Goal: Transaction & Acquisition: Obtain resource

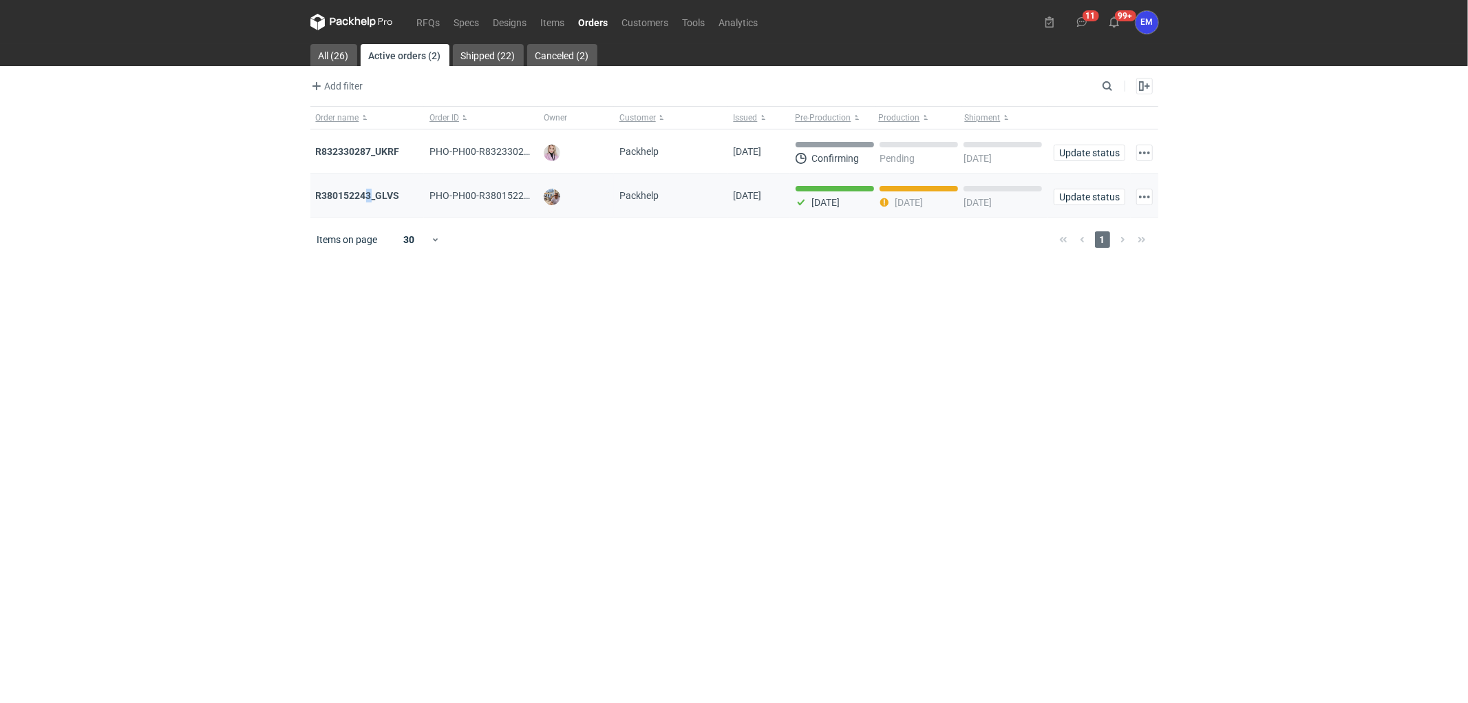
click at [372, 188] on div "R380152243_GLVS" at bounding box center [367, 195] width 114 height 44
click at [370, 197] on strong "R380152243_GLVS" at bounding box center [358, 195] width 84 height 11
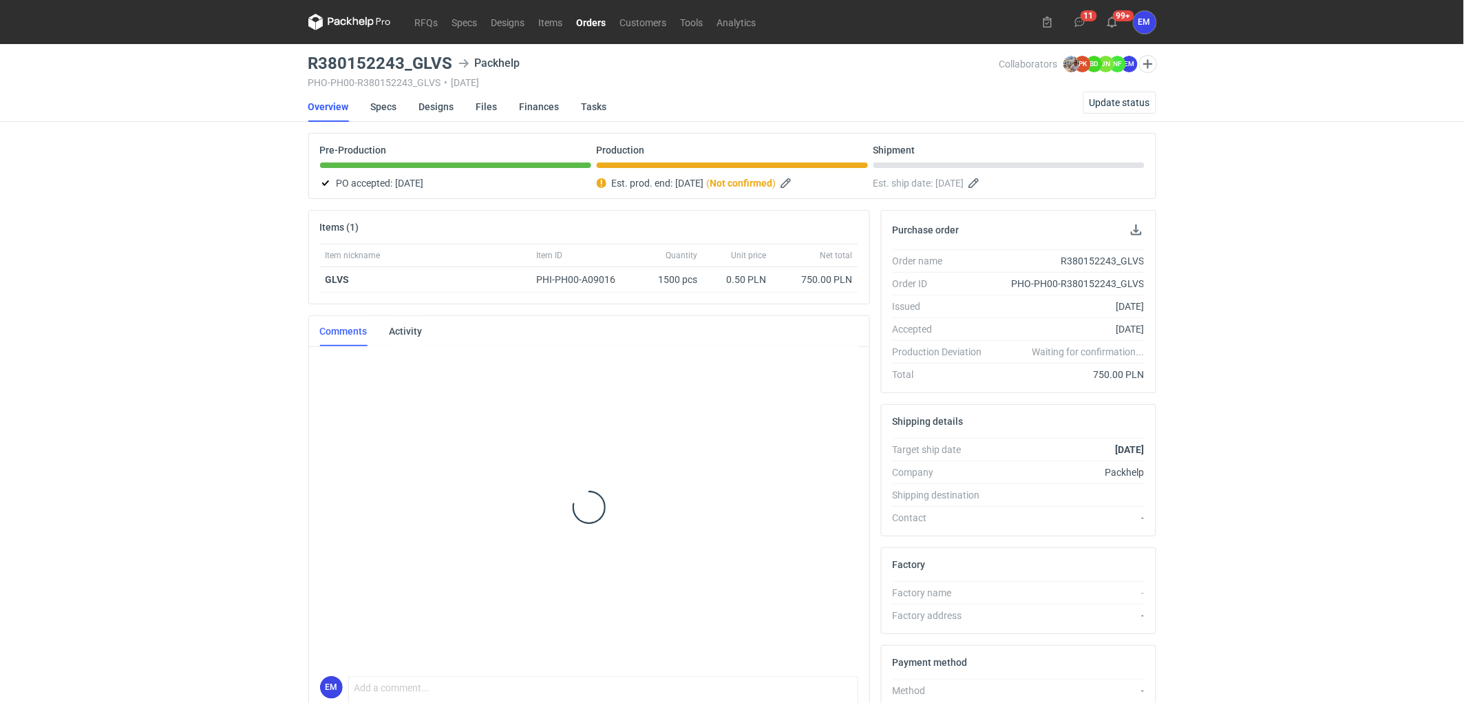
scroll to position [114, 0]
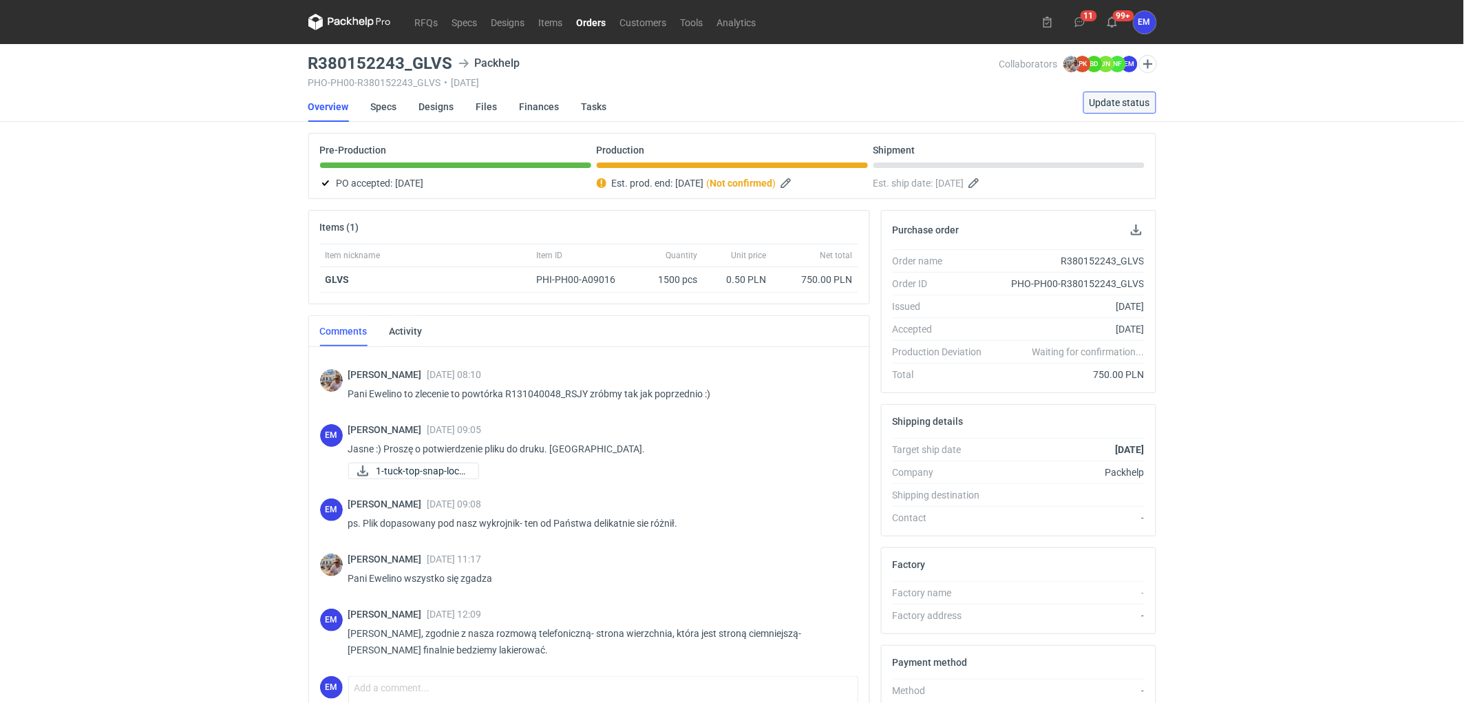
click at [1129, 94] on button "Update status" at bounding box center [1119, 103] width 73 height 22
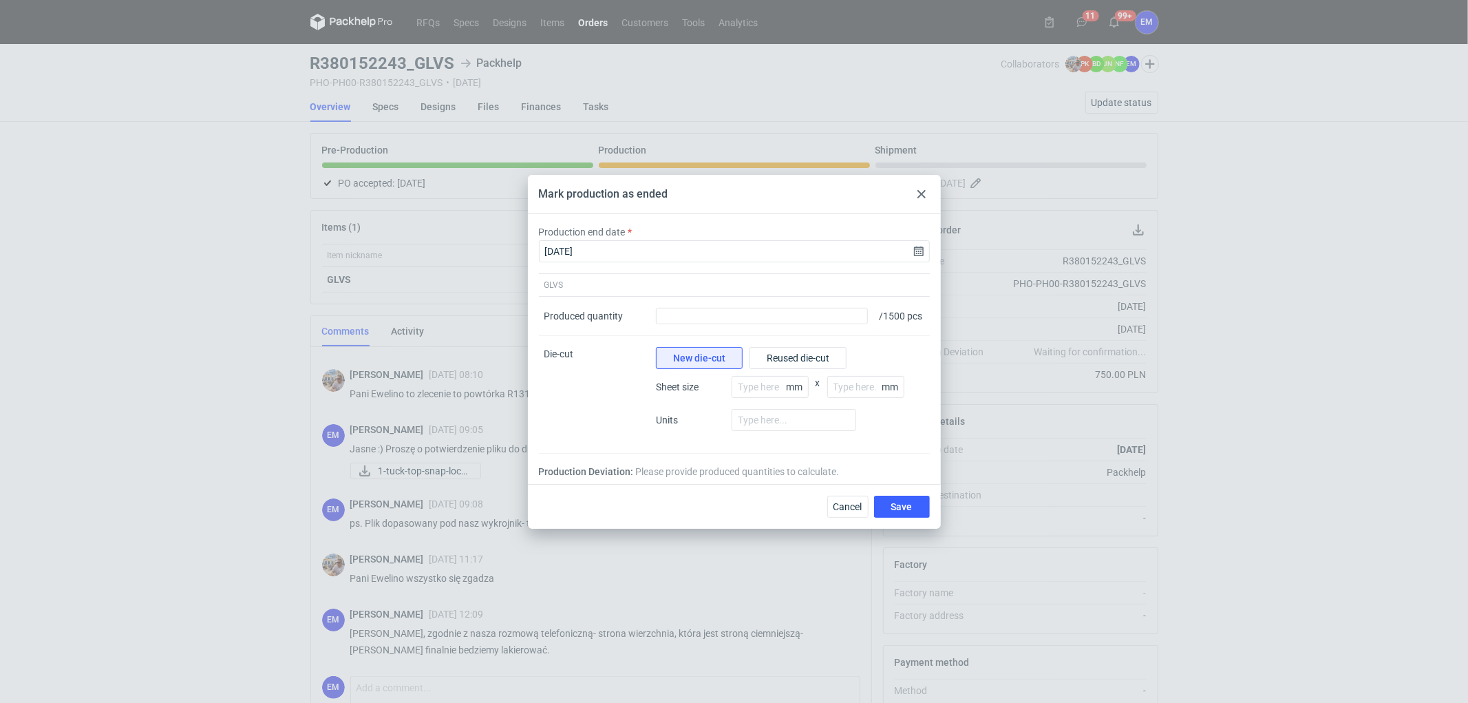
click at [924, 190] on icon at bounding box center [921, 194] width 8 height 8
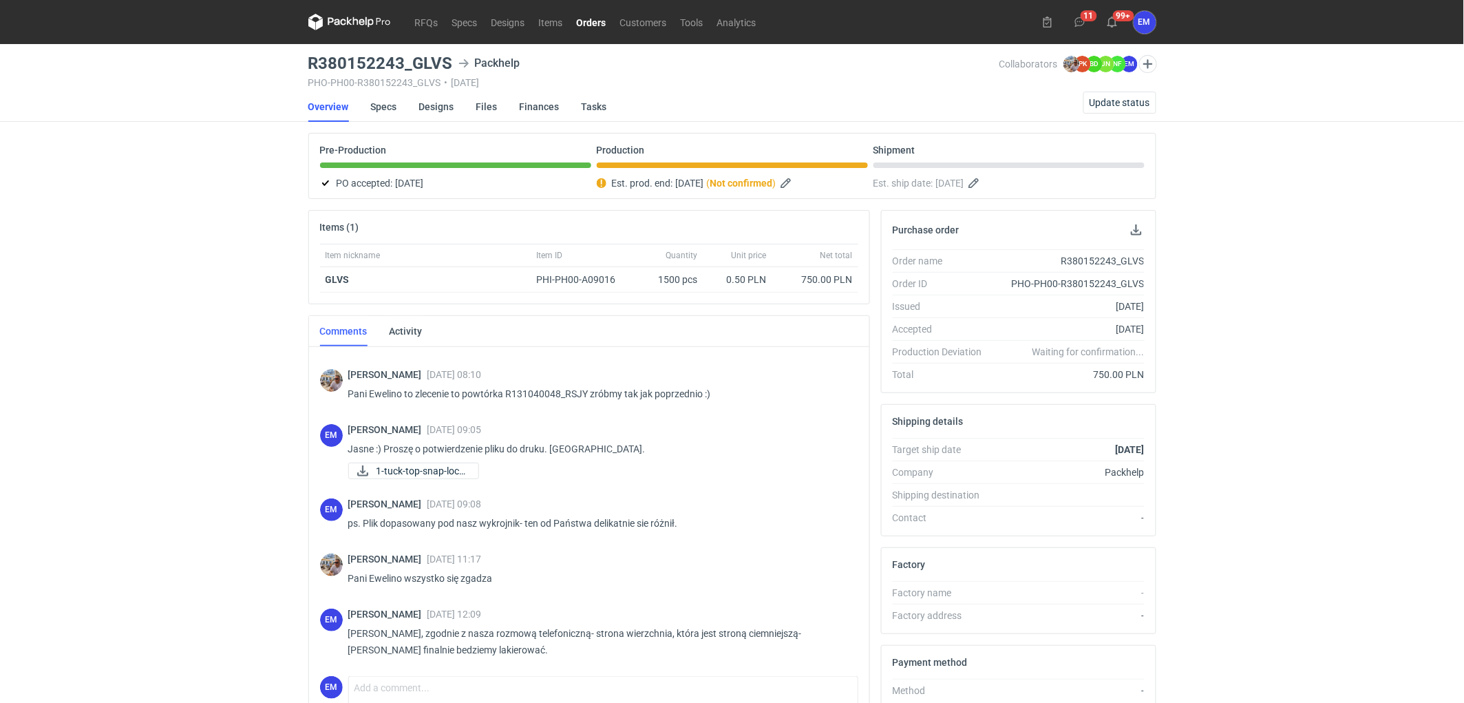
click at [587, 19] on link "Orders" at bounding box center [591, 22] width 43 height 17
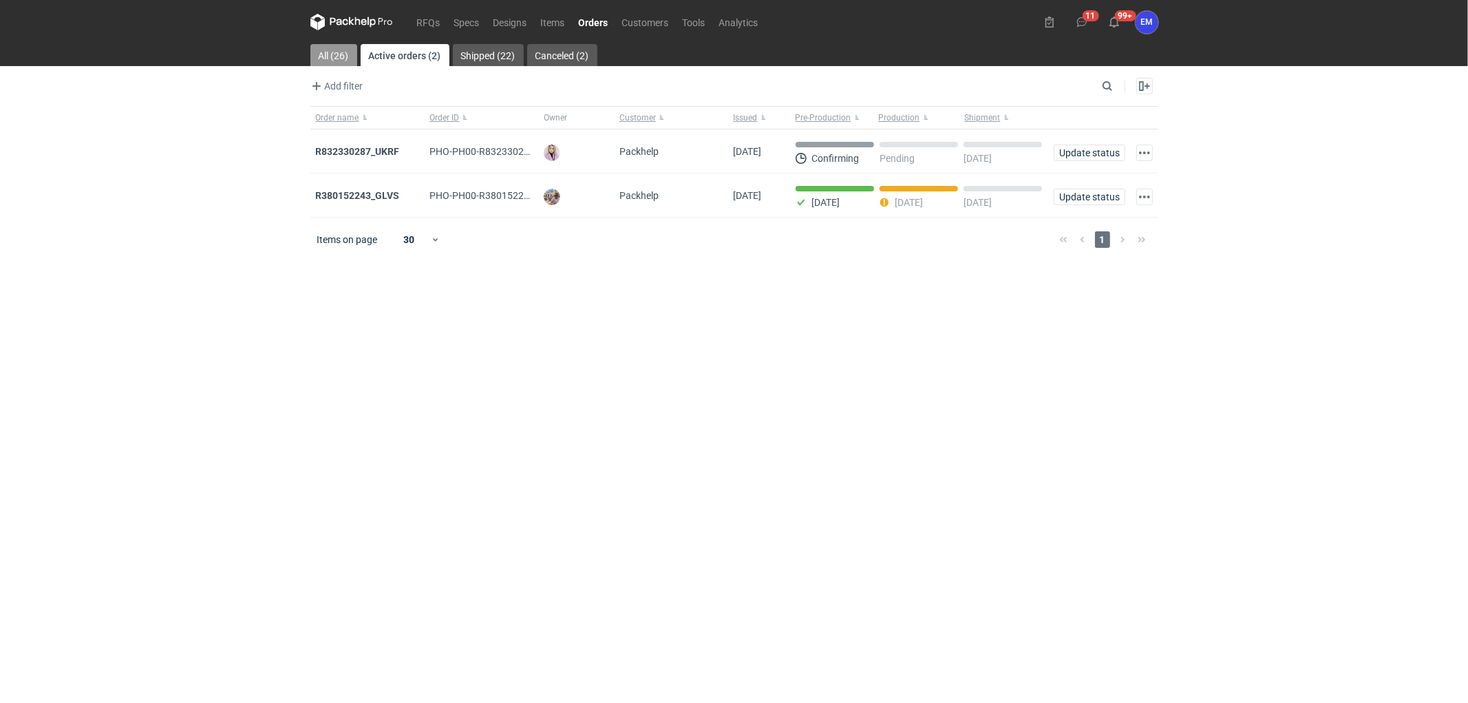
click at [327, 52] on link "All (26)" at bounding box center [333, 55] width 47 height 22
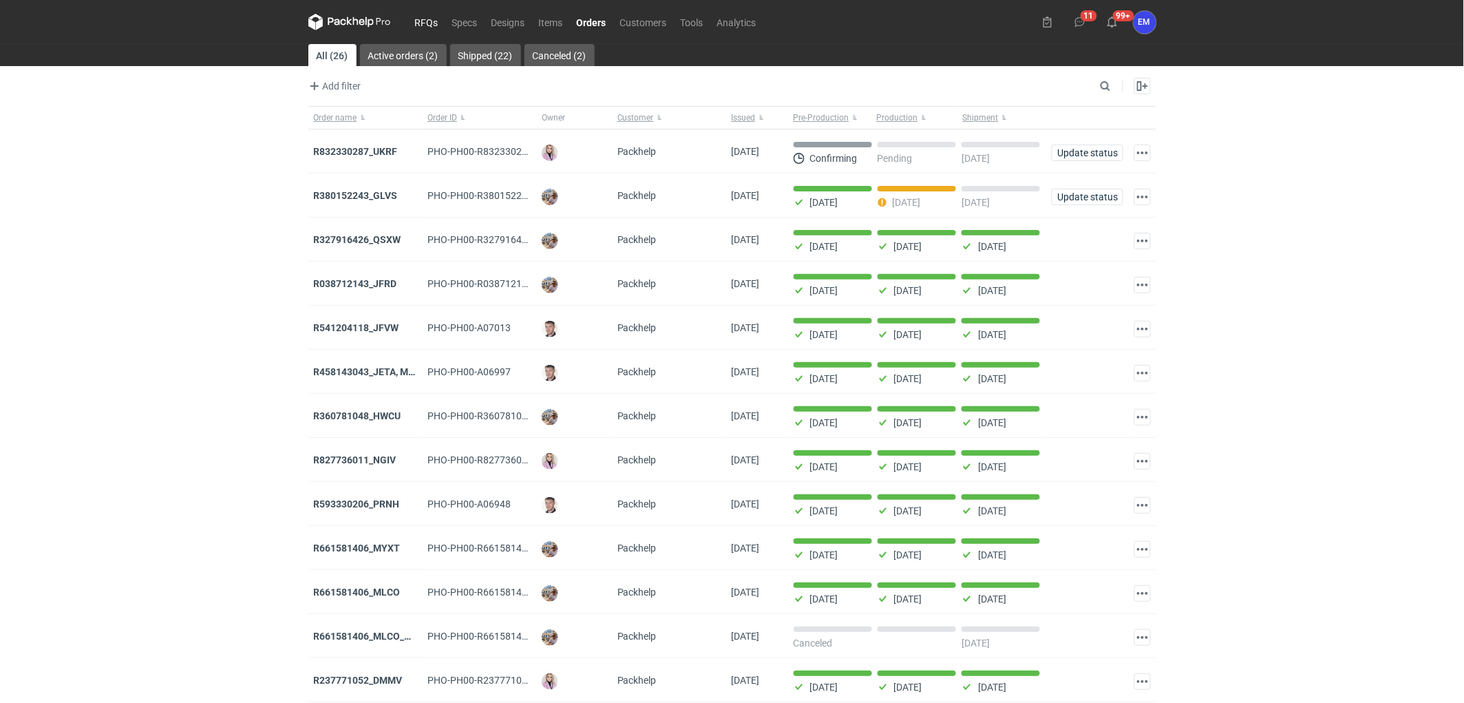
click at [434, 25] on link "RFQs" at bounding box center [426, 22] width 37 height 17
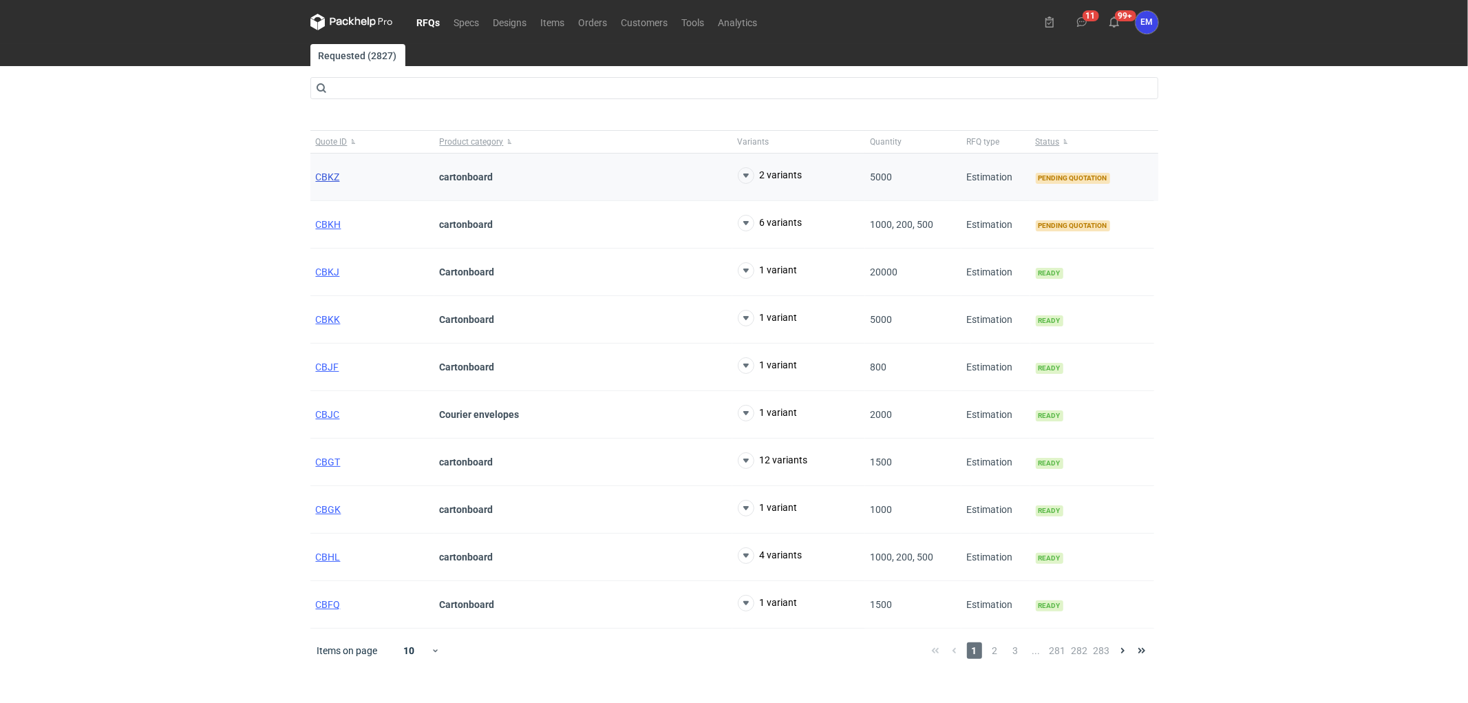
click at [335, 178] on span "CBKZ" at bounding box center [328, 176] width 24 height 11
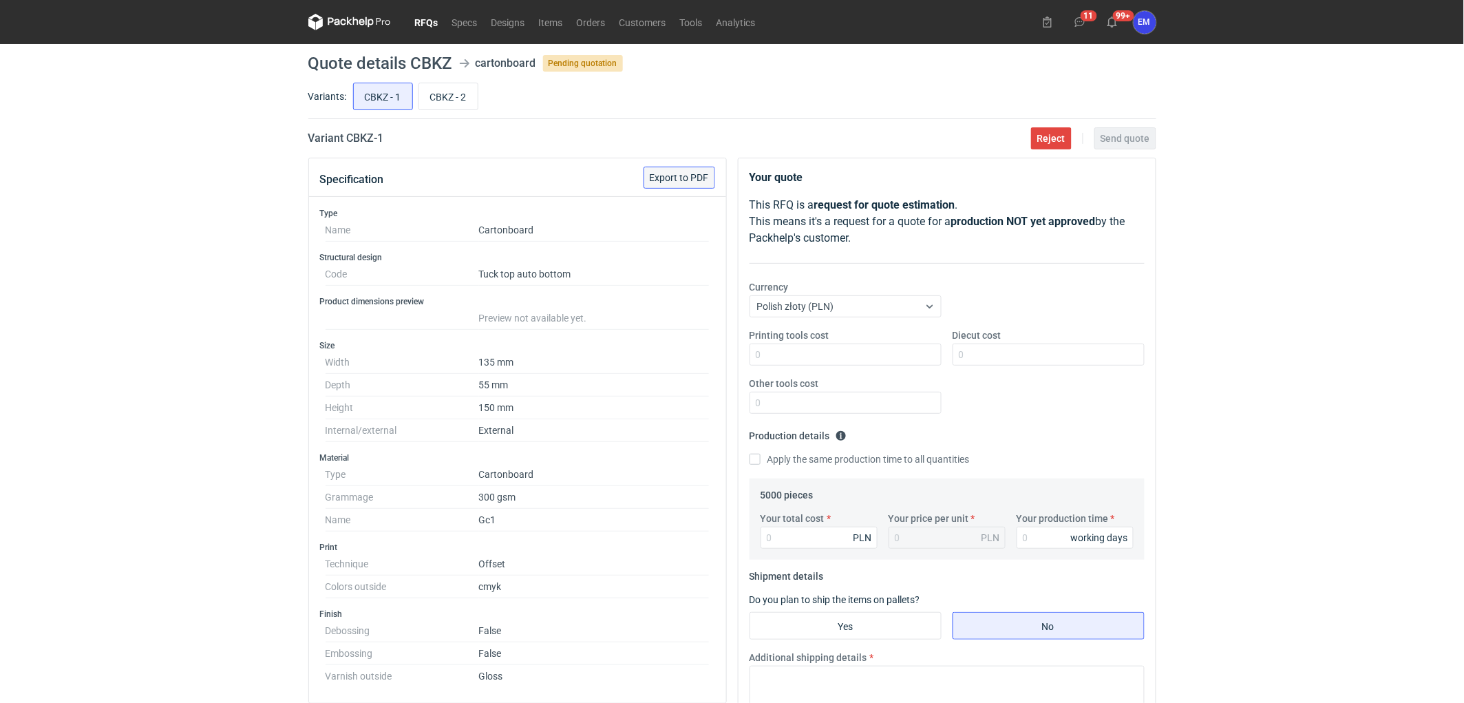
click at [690, 176] on span "Export to PDF" at bounding box center [679, 178] width 59 height 10
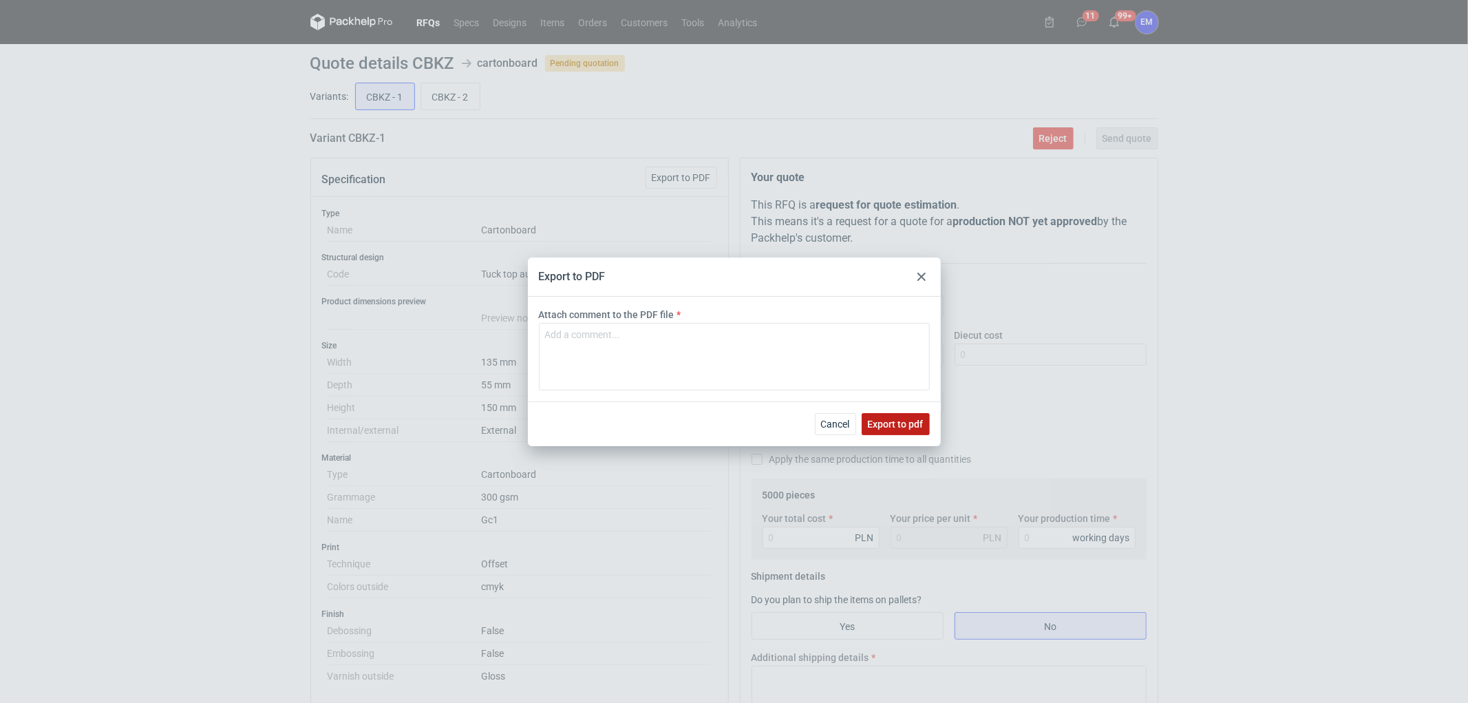
click at [907, 425] on span "Export to pdf" at bounding box center [896, 424] width 56 height 10
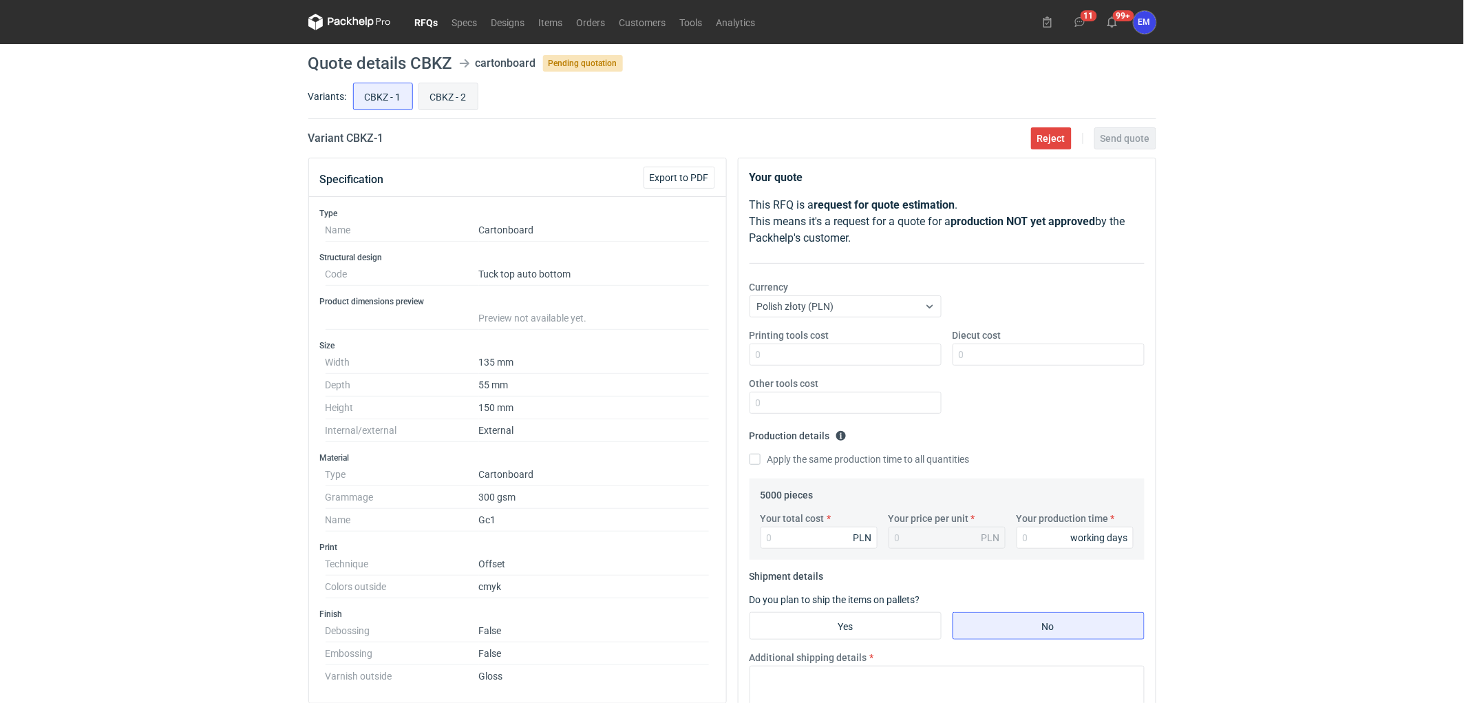
click at [456, 105] on input "CBKZ - 2" at bounding box center [448, 96] width 59 height 26
radio input "true"
click at [690, 180] on span "Export to PDF" at bounding box center [679, 178] width 59 height 10
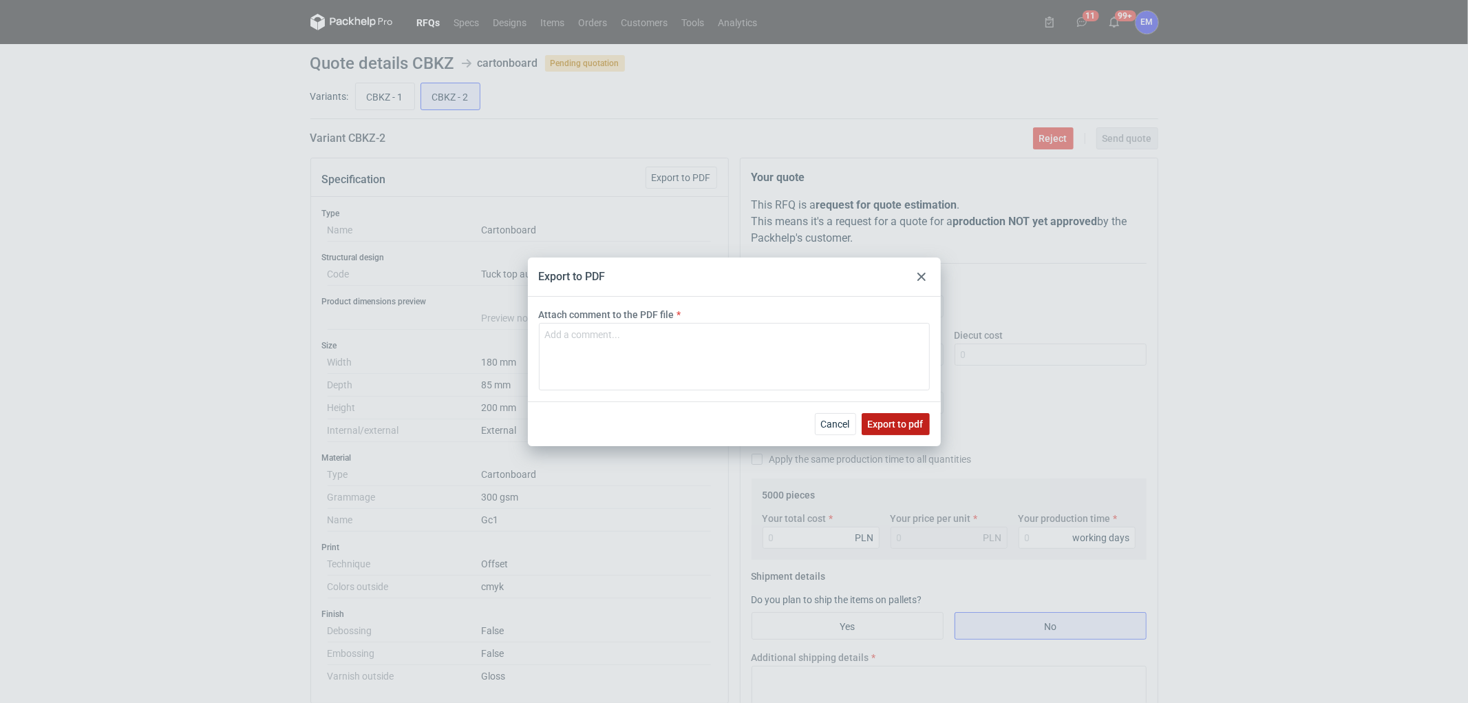
click at [902, 421] on span "Export to pdf" at bounding box center [896, 424] width 56 height 10
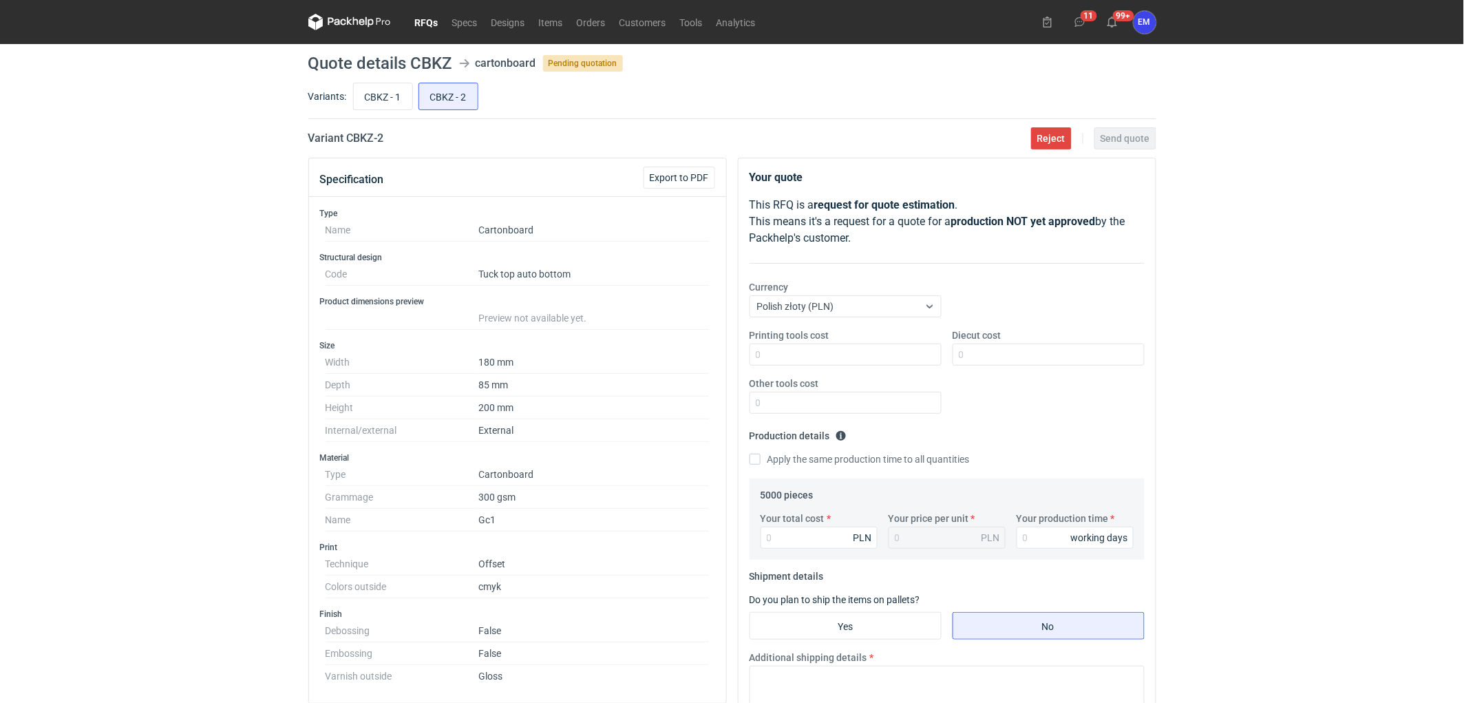
click at [314, 197] on div "Type Name Cartonboard Structural design Code Tuck top auto bottom Product dimen…" at bounding box center [517, 450] width 417 height 506
click at [393, 92] on input "CBKZ - 1" at bounding box center [383, 96] width 59 height 26
radio input "true"
click at [232, 275] on div "RFQs Specs Designs Items Orders Customers Tools Analytics 11 99+ EM [PERSON_NAM…" at bounding box center [732, 351] width 1464 height 703
click at [435, 10] on nav "RFQs Specs Designs Items Orders Customers Tools Analytics" at bounding box center [535, 22] width 454 height 44
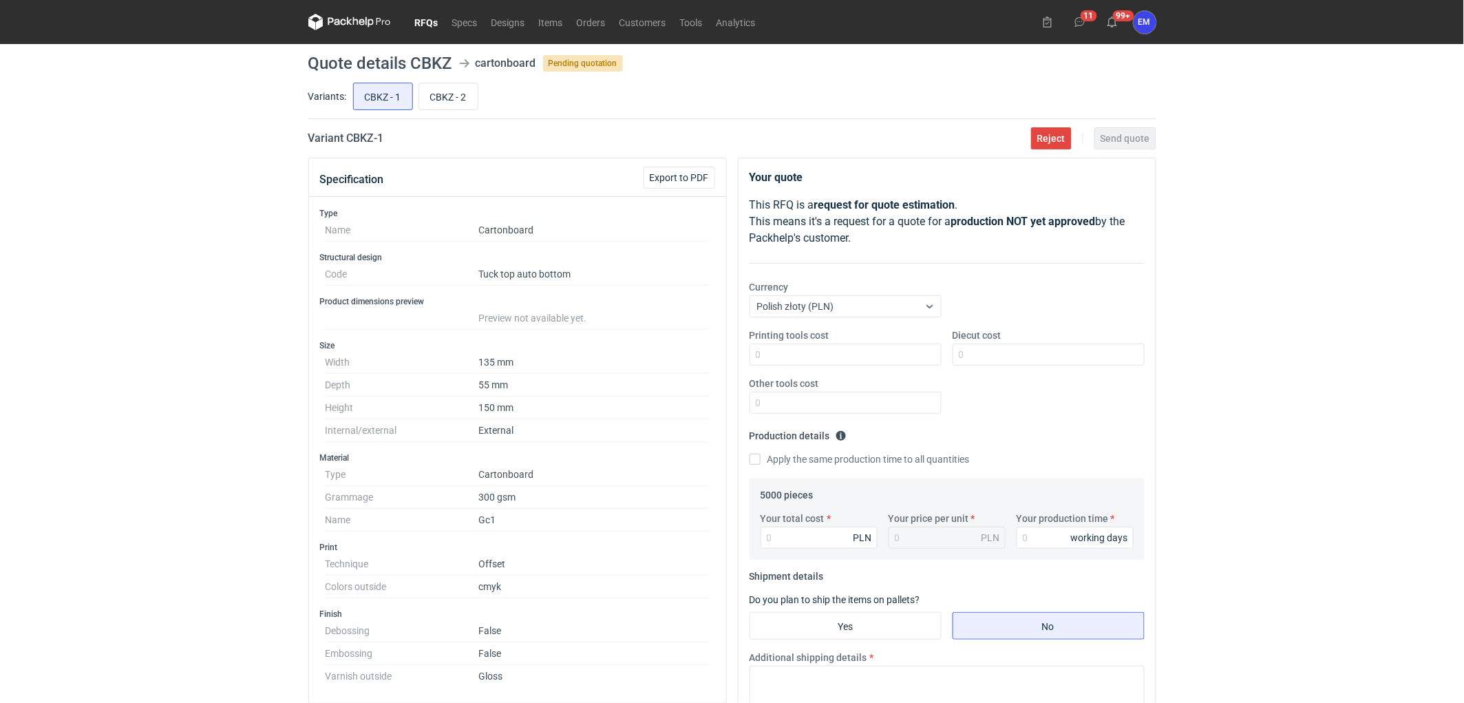
click at [428, 19] on link "RFQs" at bounding box center [426, 22] width 37 height 17
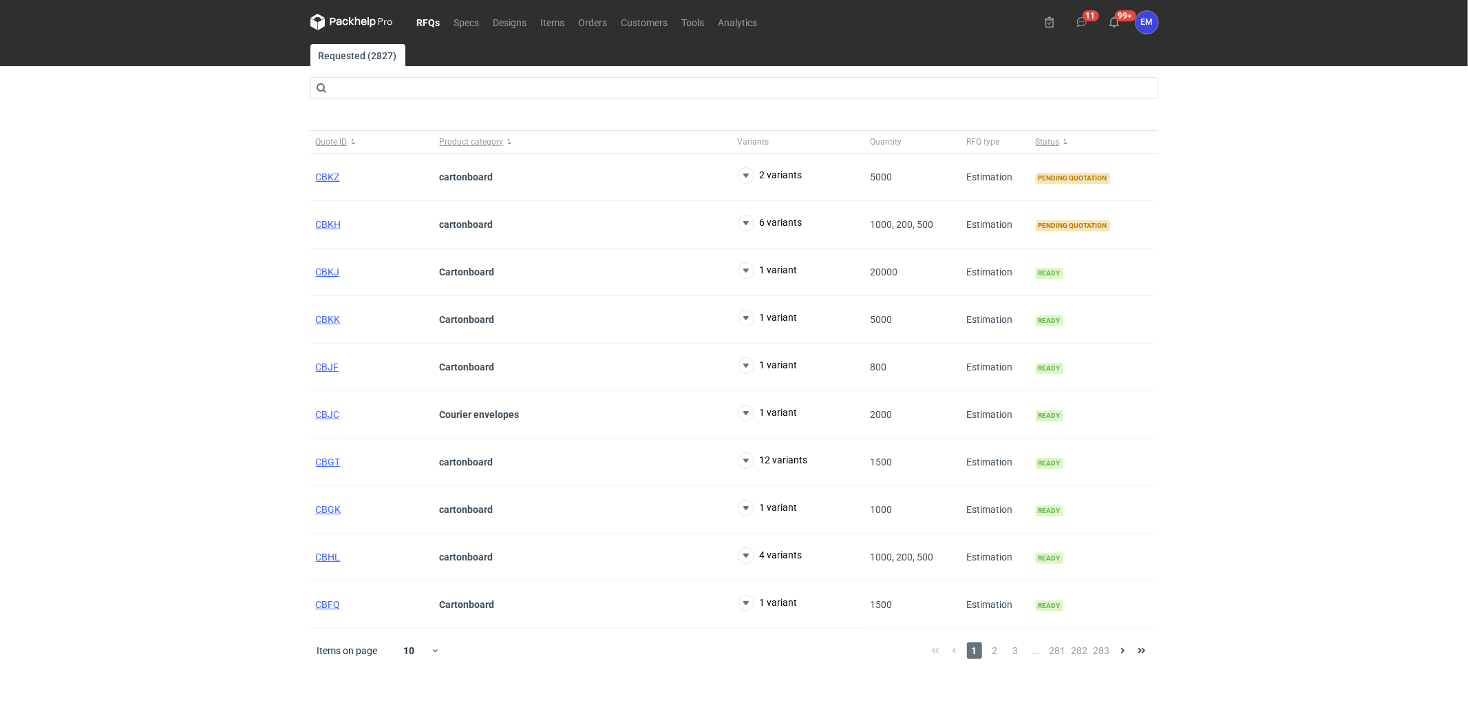
click at [189, 241] on div "RFQs Specs Designs Items Orders Customers Tools Analytics 11 99+ EM [PERSON_NAM…" at bounding box center [734, 351] width 1468 height 703
click at [189, 242] on div "RFQs Specs Designs Items Orders Customers Tools Analytics 11 99+ EM [PERSON_NAM…" at bounding box center [734, 351] width 1468 height 703
click at [138, 278] on div "RFQs Specs Designs Items Orders Customers Tools Analytics 11 99+ EM [PERSON_NAM…" at bounding box center [734, 351] width 1468 height 703
